Goal: Task Accomplishment & Management: Manage account settings

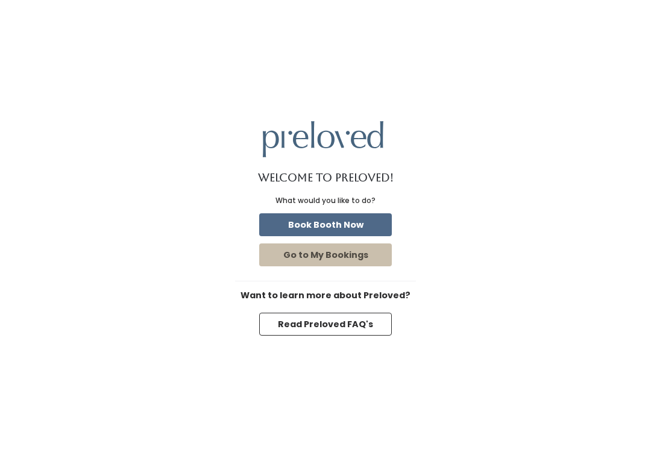
click at [336, 254] on button "Go to My Bookings" at bounding box center [325, 255] width 133 height 23
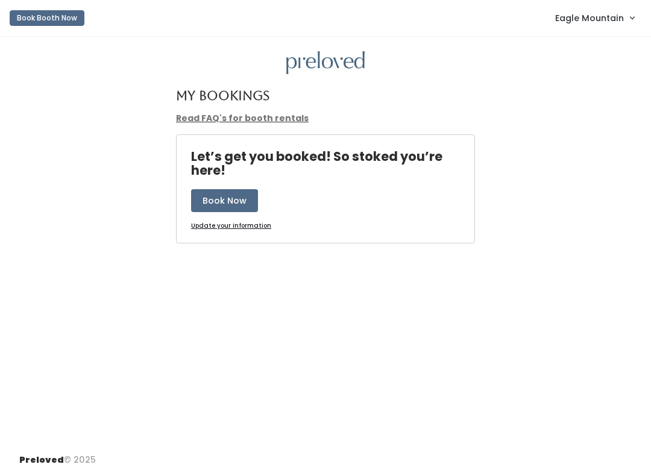
click at [593, 17] on span "Eagle Mountain" at bounding box center [589, 17] width 69 height 13
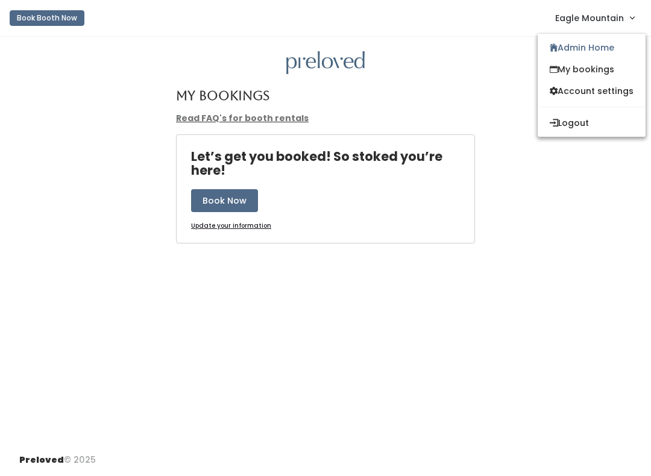
click at [578, 48] on link "Admin Home" at bounding box center [592, 48] width 108 height 22
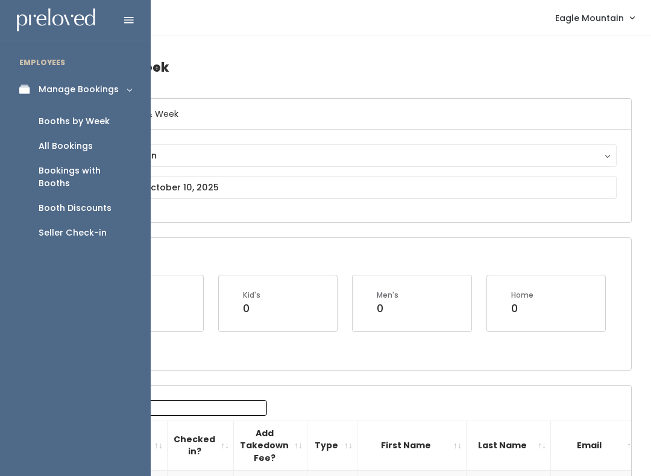
click at [87, 202] on div "Booth Discounts" at bounding box center [75, 208] width 73 height 13
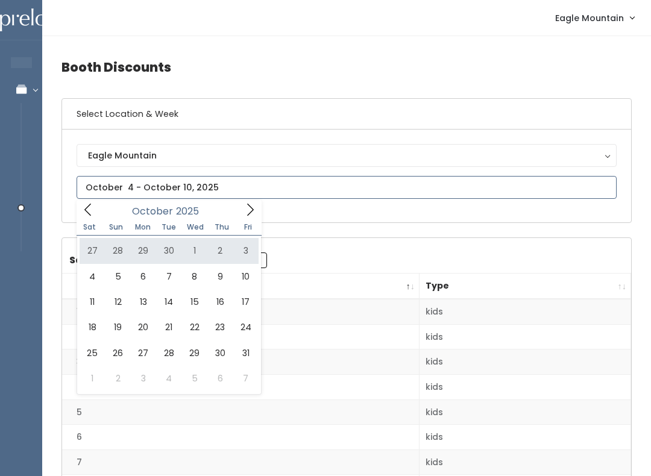
type input "September 27 to October 3"
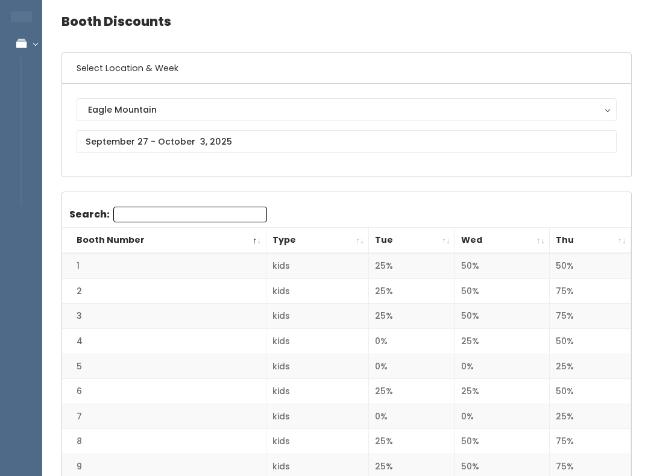
scroll to position [46, 0]
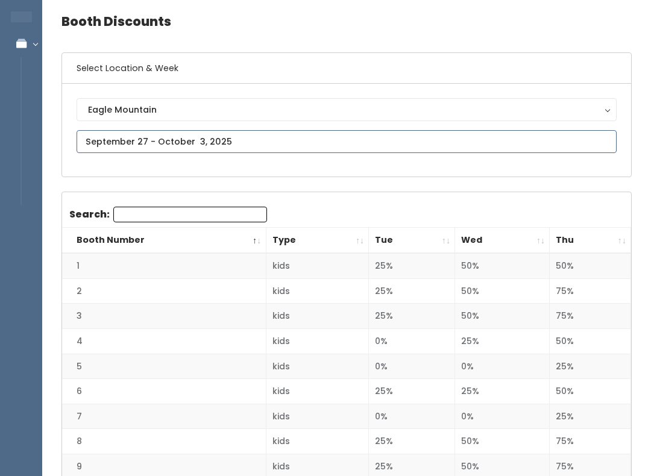
click at [274, 142] on input "text" at bounding box center [347, 141] width 540 height 23
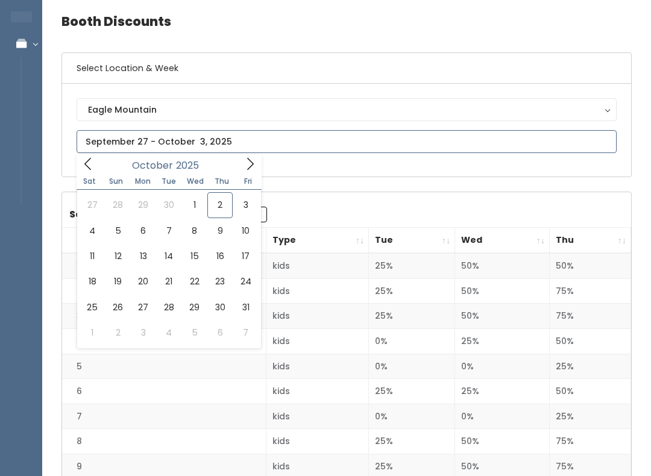
type input "September 27 to October 3"
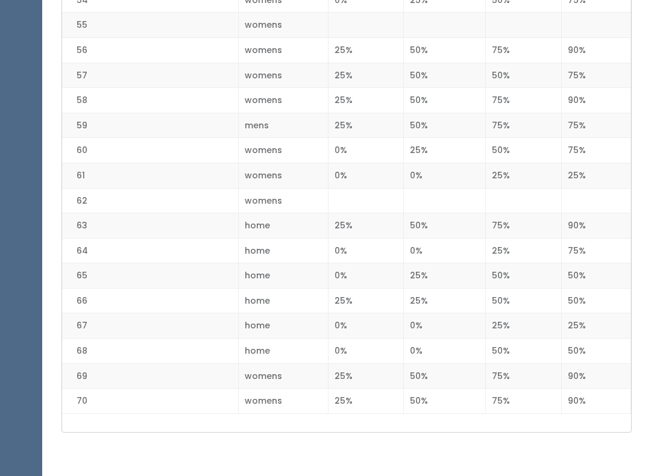
scroll to position [1644, 0]
